Goal: Information Seeking & Learning: Check status

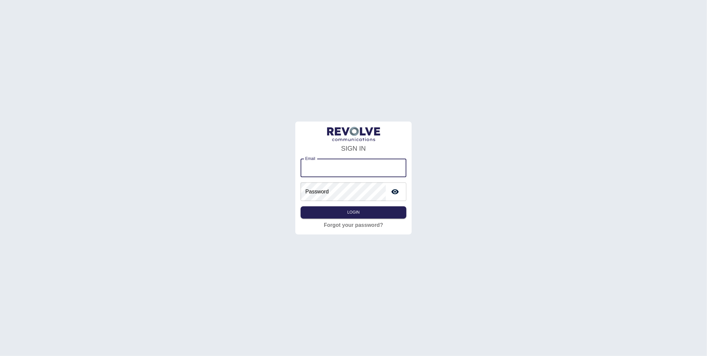
click at [330, 167] on input "Email" at bounding box center [353, 168] width 105 height 19
type input "**********"
click at [360, 213] on button "Login" at bounding box center [353, 212] width 105 height 12
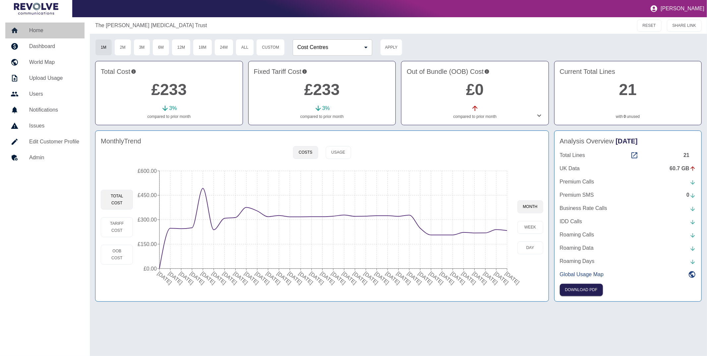
click at [34, 32] on h5 "Home" at bounding box center [54, 31] width 50 height 8
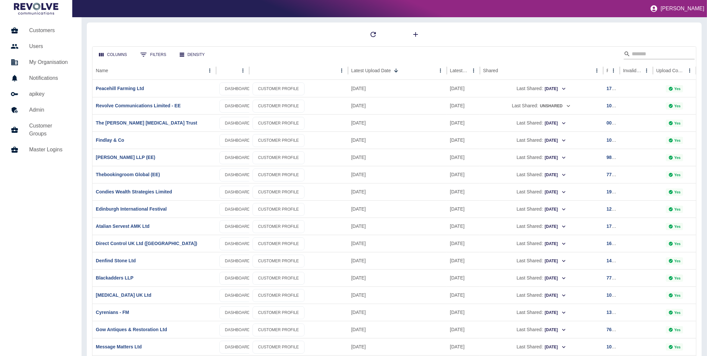
click at [649, 56] on input "Search" at bounding box center [658, 54] width 53 height 11
type input "******"
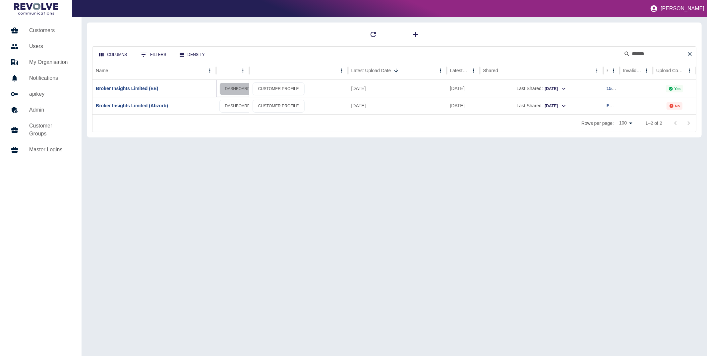
click at [238, 88] on link "DASHBOARD" at bounding box center [237, 89] width 36 height 13
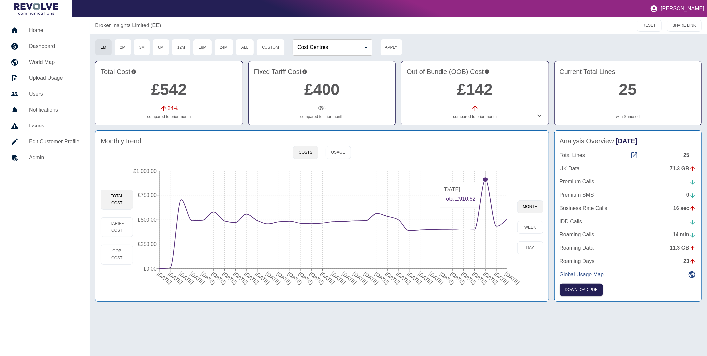
click at [484, 179] on circle at bounding box center [485, 179] width 5 height 5
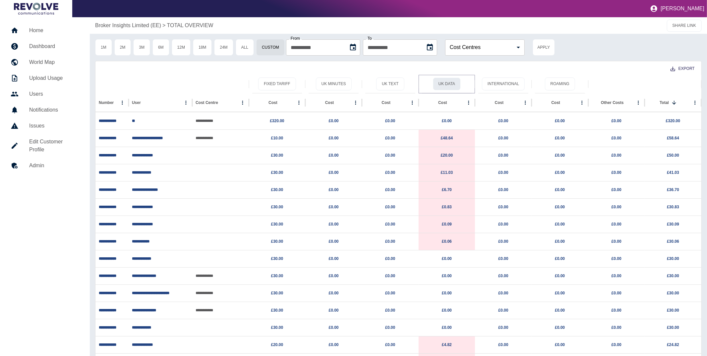
click at [446, 83] on button "UK Data" at bounding box center [447, 84] width 28 height 13
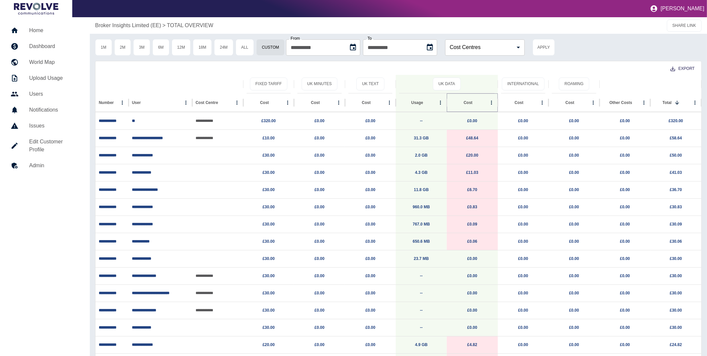
click at [473, 102] on button "Sort" at bounding box center [477, 102] width 9 height 9
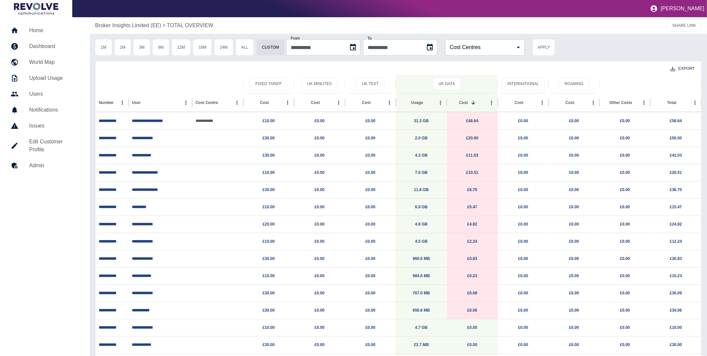
click at [141, 26] on p "Broker Insights Limited (EE)" at bounding box center [128, 26] width 66 height 8
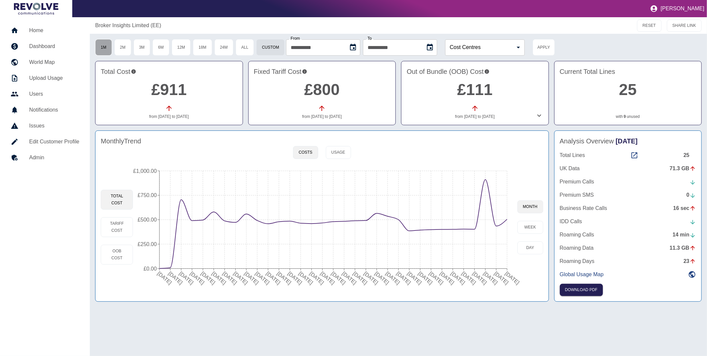
click at [95, 45] on button "1M" at bounding box center [103, 47] width 17 height 17
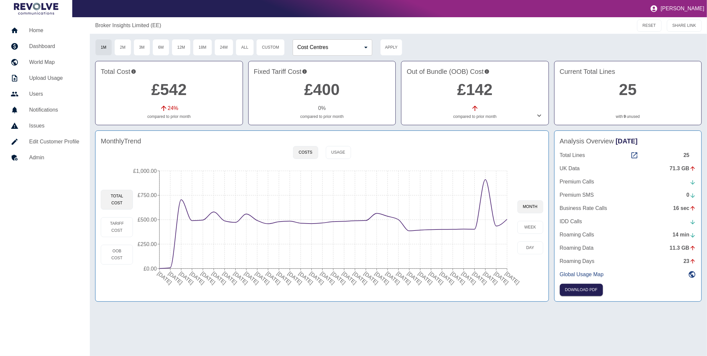
click at [541, 115] on icon at bounding box center [539, 116] width 8 height 8
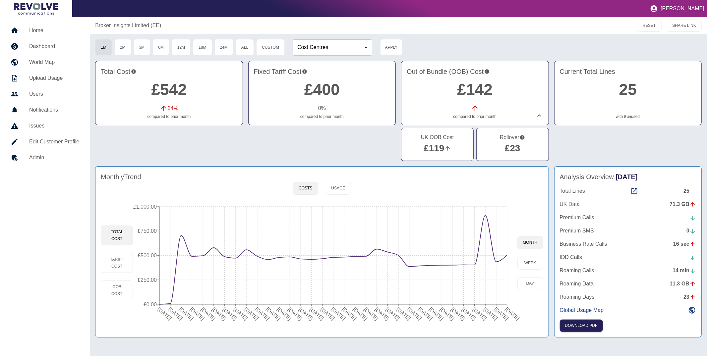
click at [441, 147] on link "£119" at bounding box center [434, 148] width 21 height 10
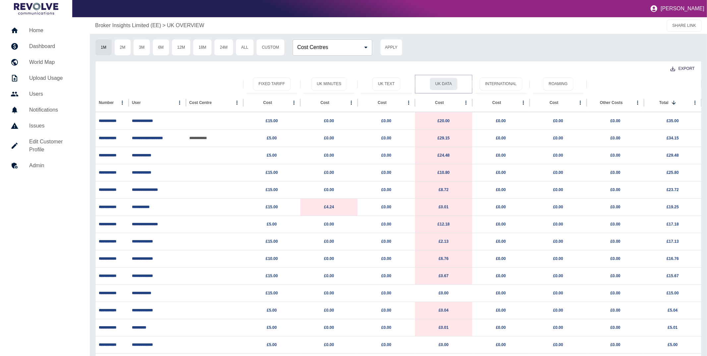
click at [444, 83] on button "UK Data" at bounding box center [444, 84] width 28 height 13
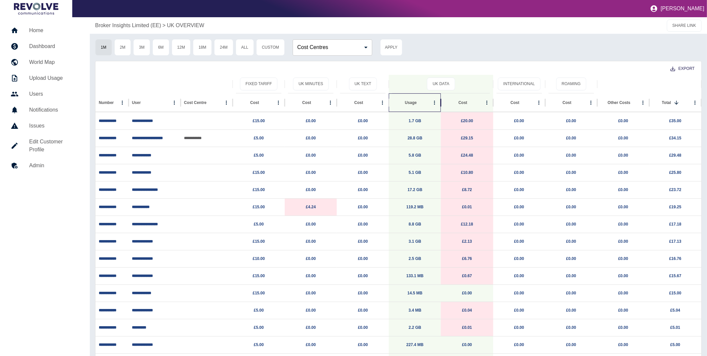
click at [424, 101] on div "Usage" at bounding box center [411, 102] width 38 height 18
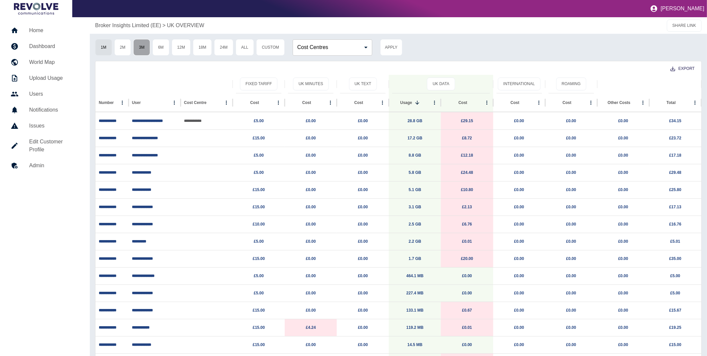
click at [137, 47] on button "3M" at bounding box center [141, 47] width 17 height 17
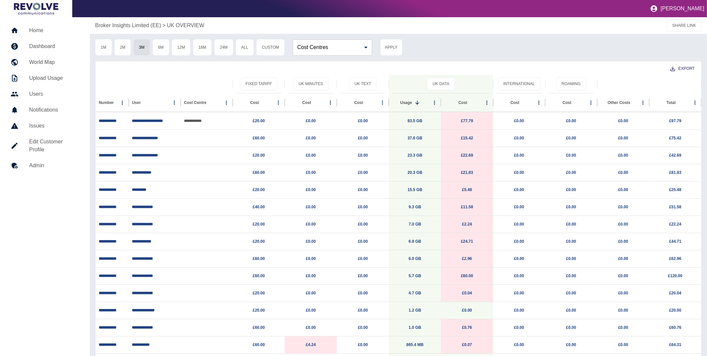
click at [124, 22] on p "Broker Insights Limited (EE)" at bounding box center [128, 26] width 66 height 8
